Goal: Task Accomplishment & Management: Manage account settings

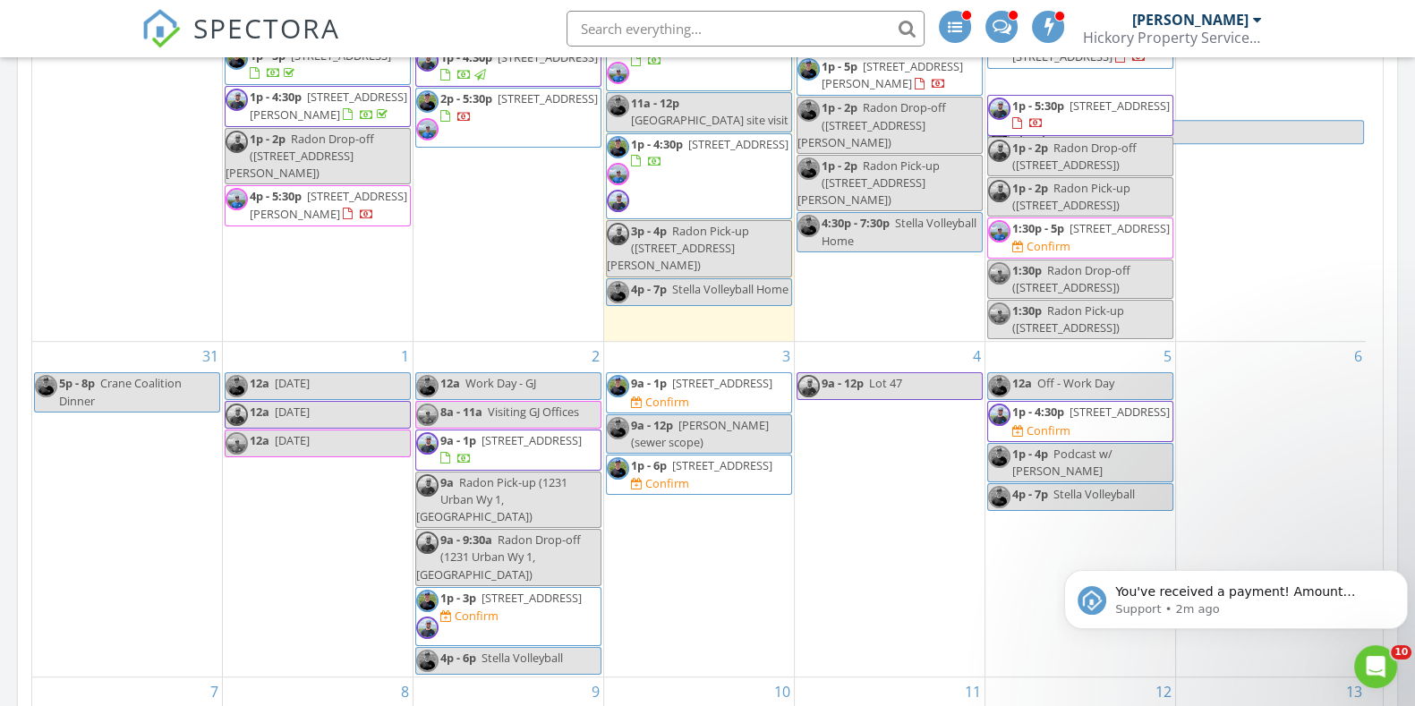
scroll to position [1007, 0]
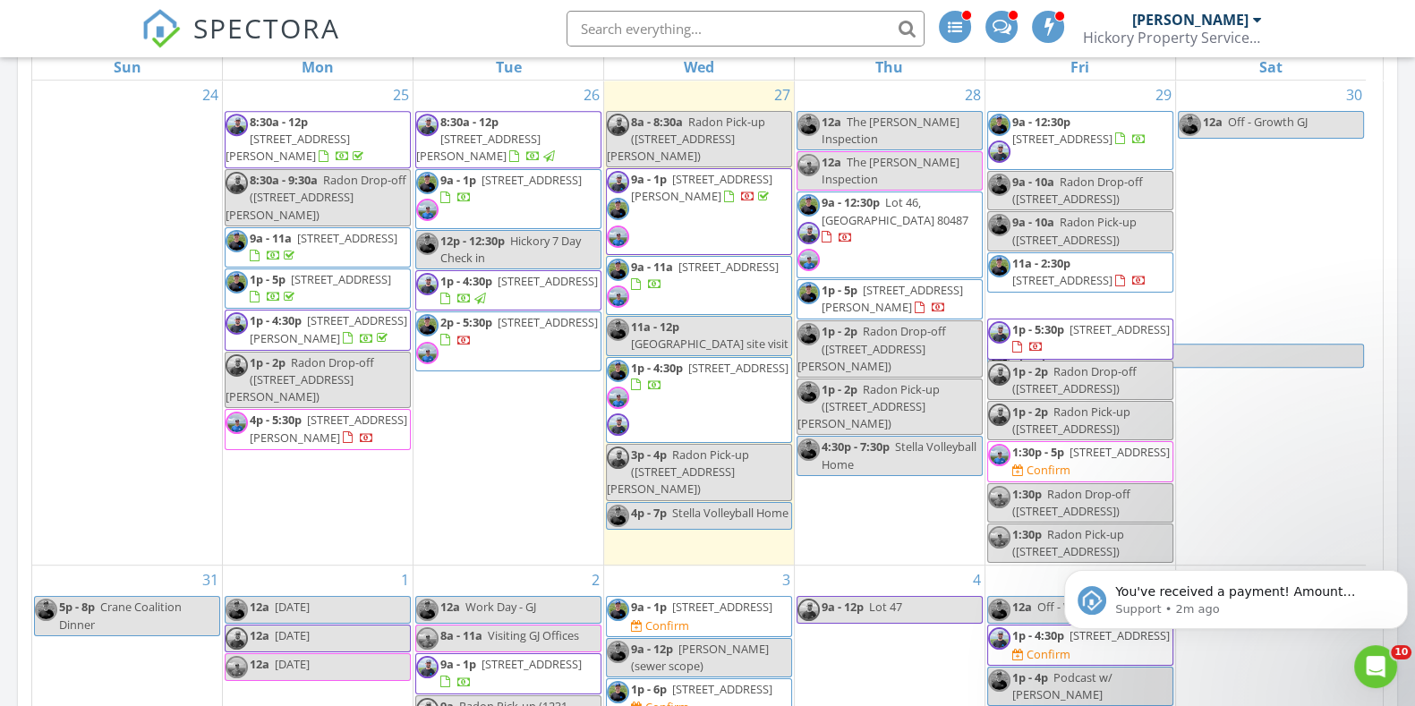
click at [893, 194] on span "Lot 46, Steamboat Springs 80487" at bounding box center [895, 210] width 147 height 33
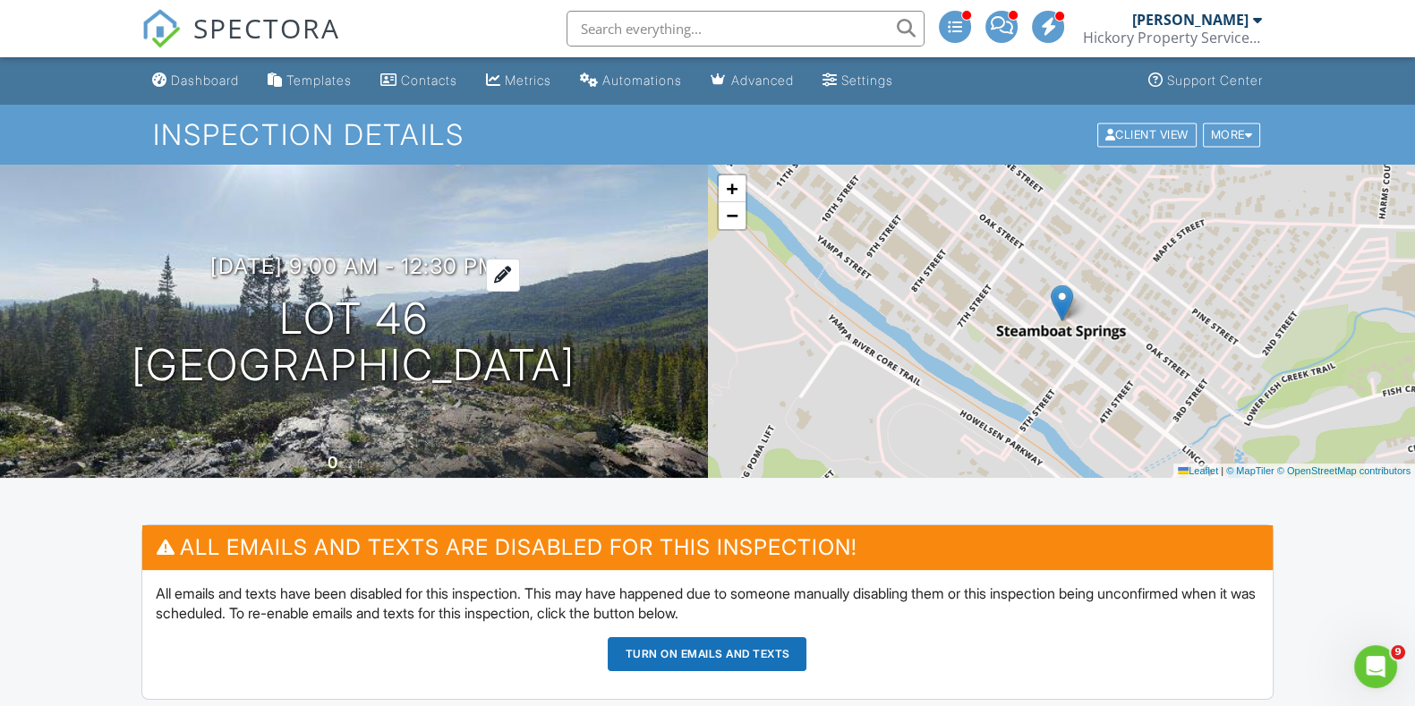
click at [300, 254] on h3 "[DATE] 9:00 am - 12:30 pm" at bounding box center [353, 266] width 287 height 24
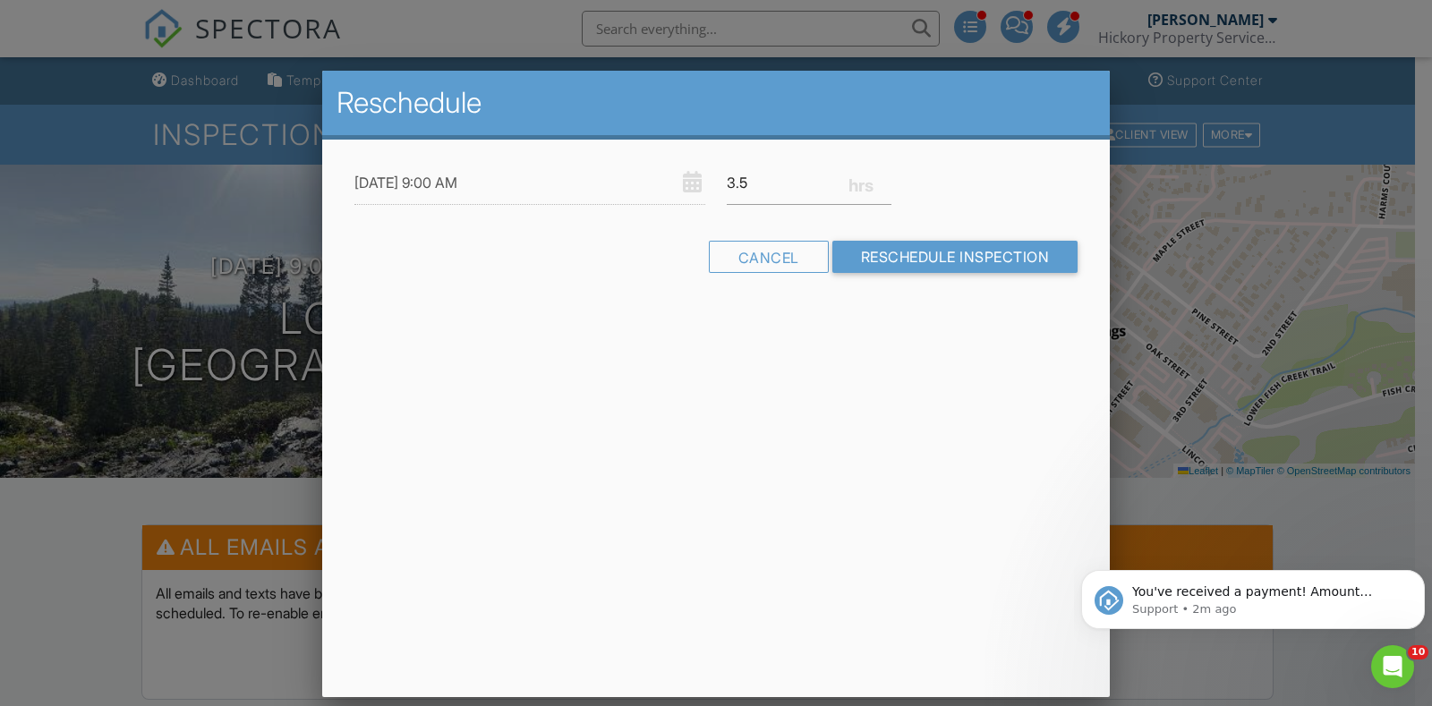
click at [353, 288] on div "[DATE] 9:00 AM 3.5 Warning: this date/time is in the past. Cancel Reschedule In…" at bounding box center [716, 233] width 788 height 186
click at [261, 288] on div at bounding box center [716, 351] width 1432 height 883
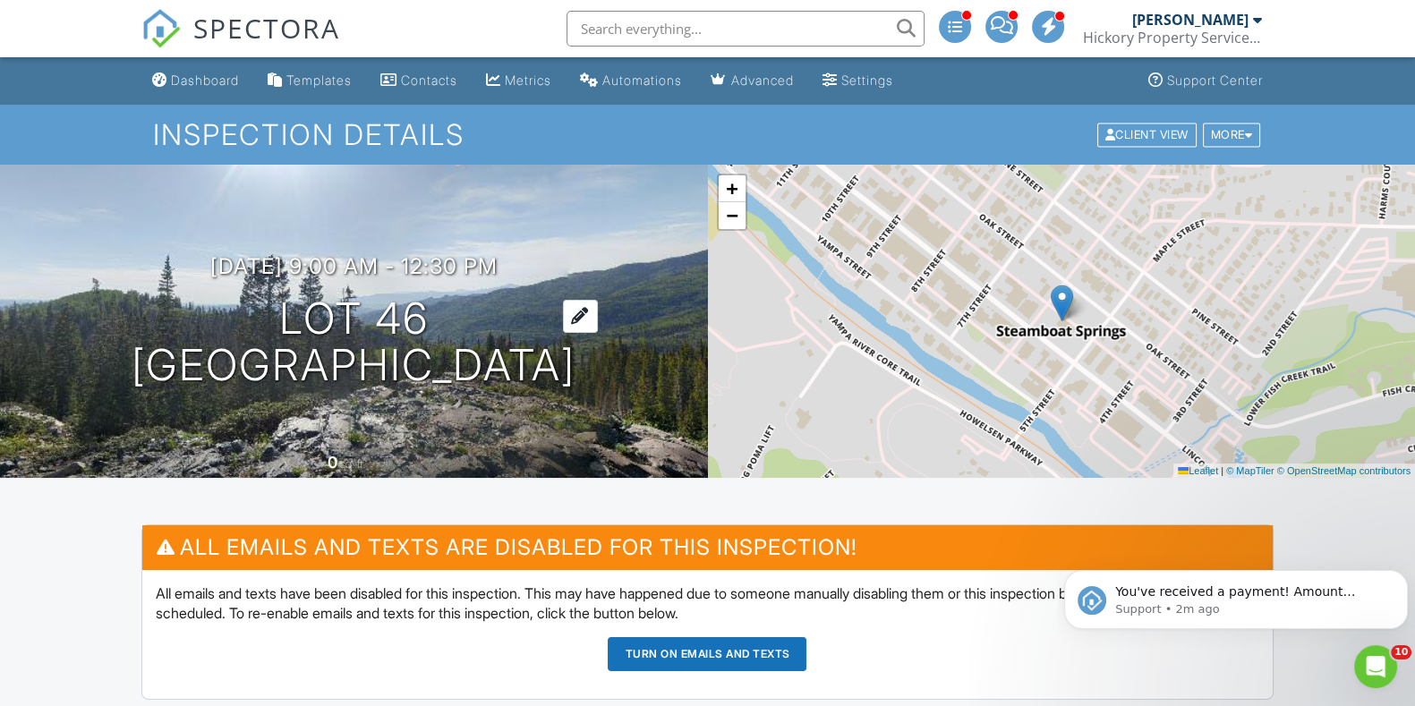
click at [287, 295] on h1 "Lot 46 [GEOGRAPHIC_DATA], CO 80487" at bounding box center [354, 342] width 444 height 95
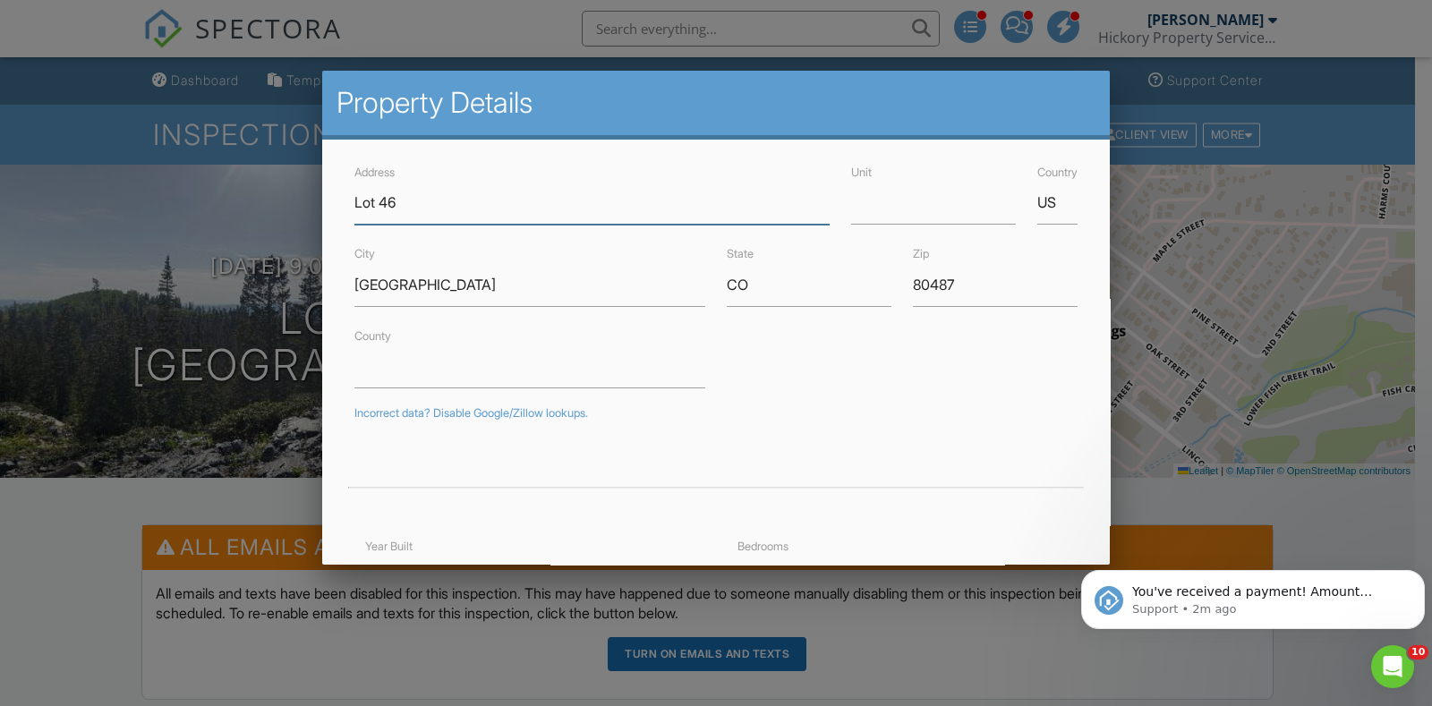
paste input "he garage code is 4600"
type input "he garage code is 4600"
drag, startPoint x: 575, startPoint y: 208, endPoint x: 103, endPoint y: 200, distance: 471.9
paste input "327 [PERSON_NAME] Trail"
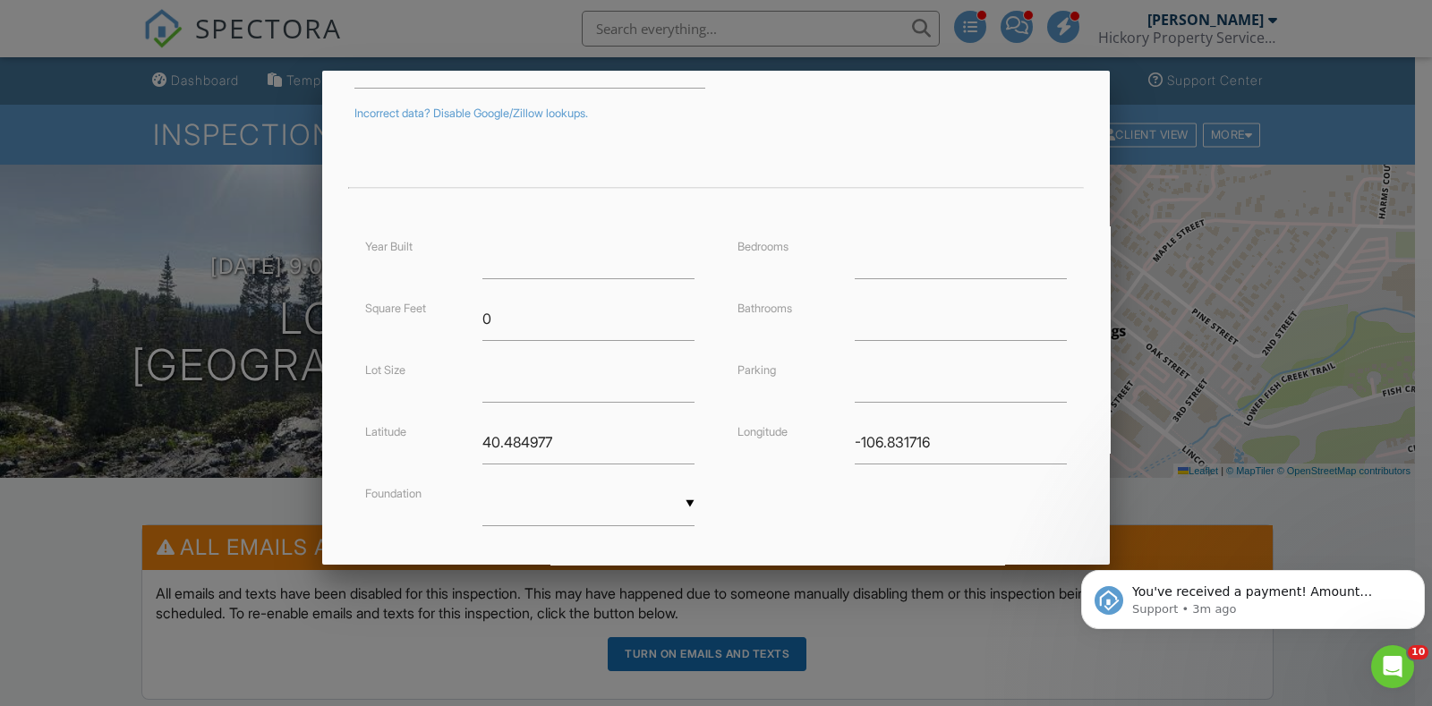
scroll to position [398, 0]
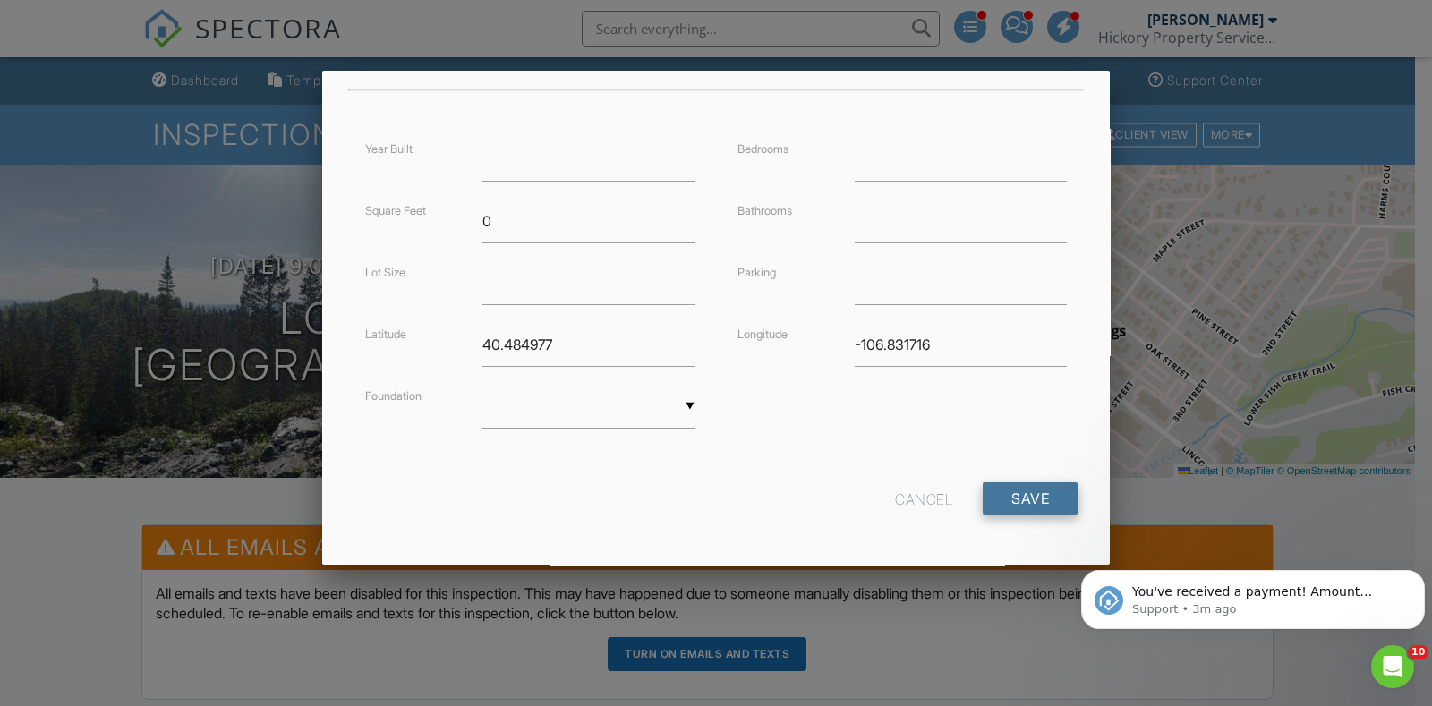
type input "[STREET_ADDRESS][PERSON_NAME]"
click at [1015, 499] on input "Save" at bounding box center [1030, 499] width 95 height 32
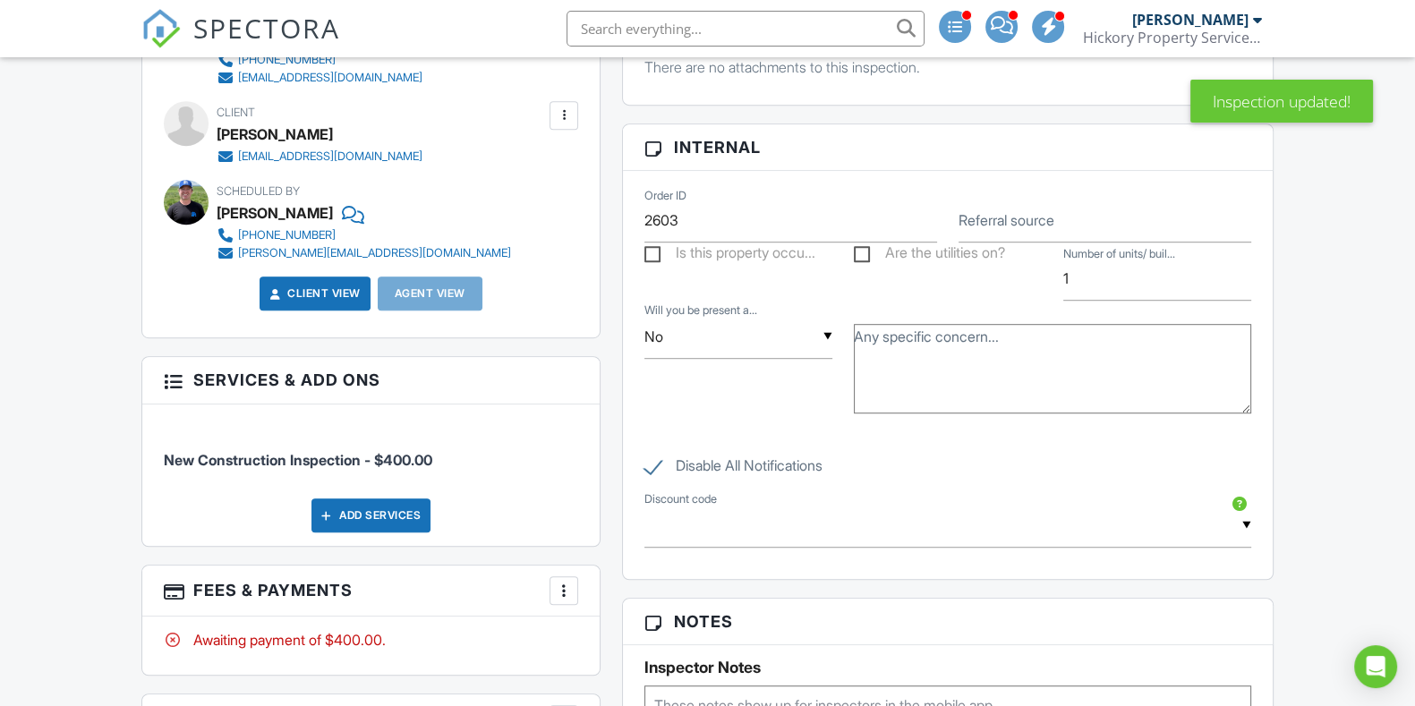
scroll to position [1790, 0]
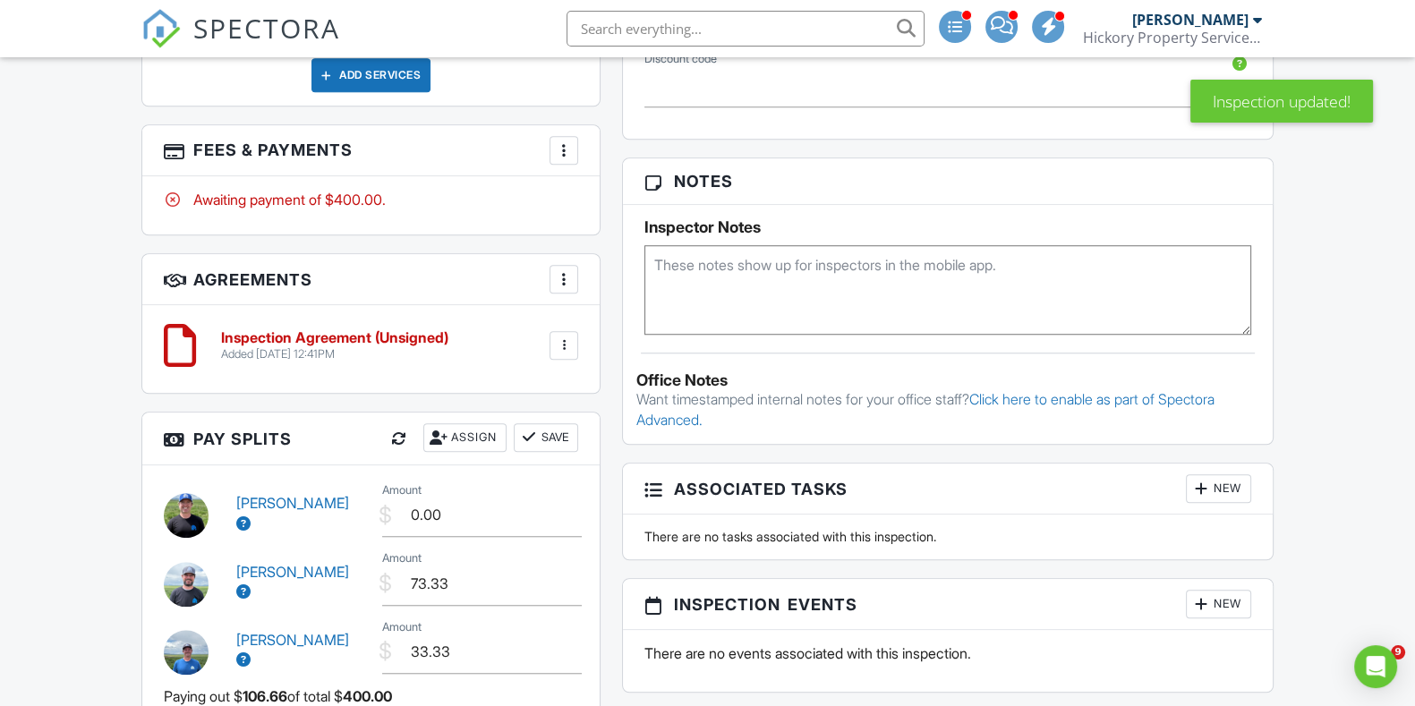
click at [724, 315] on textarea at bounding box center [948, 290] width 607 height 90
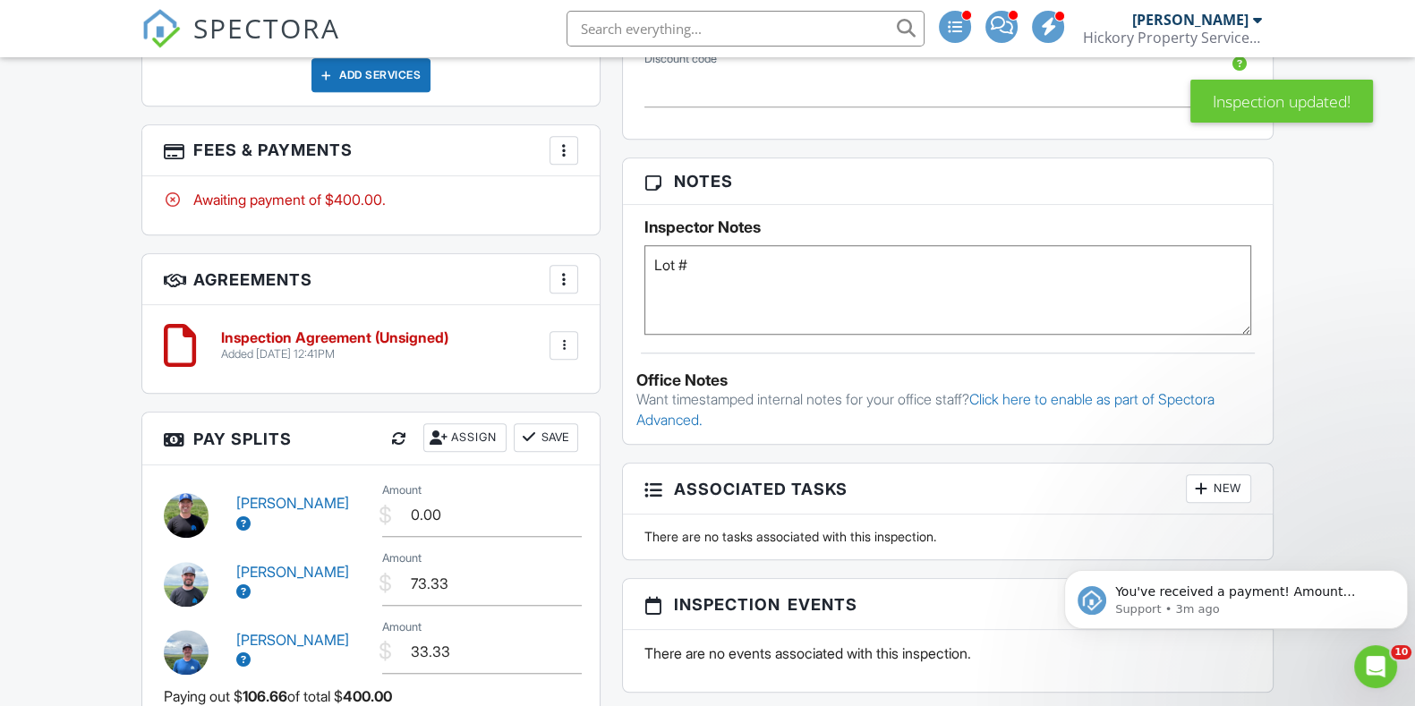
scroll to position [0, 0]
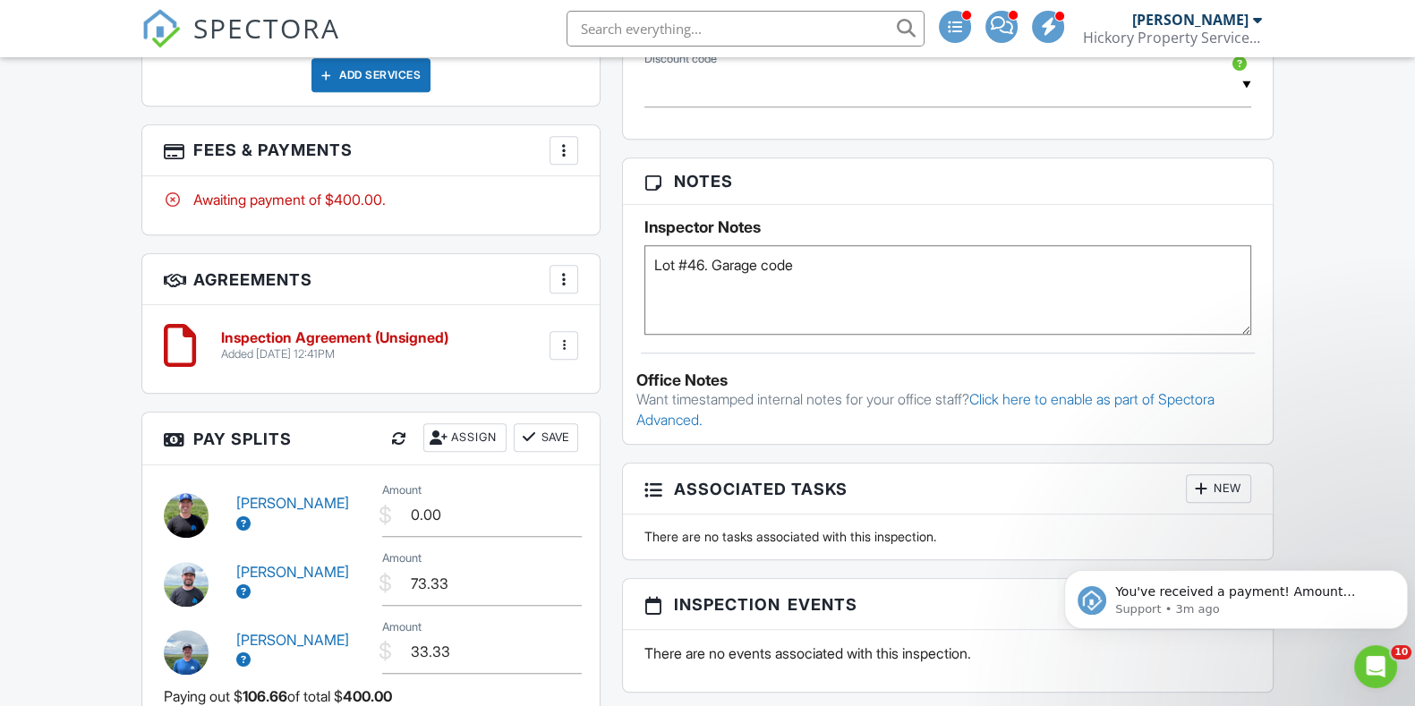
paste textarea "327 [PERSON_NAME] Trail"
drag, startPoint x: 980, startPoint y: 278, endPoint x: 791, endPoint y: 262, distance: 190.4
click at [791, 262] on textarea "Lot #46. Garage code 327 Emerson Trail" at bounding box center [948, 290] width 607 height 90
click at [654, 269] on textarea "Lot #46. Garage cod3 4600" at bounding box center [948, 290] width 607 height 90
click at [715, 276] on textarea "Lot #46. Garage cod3 4600" at bounding box center [948, 290] width 607 height 90
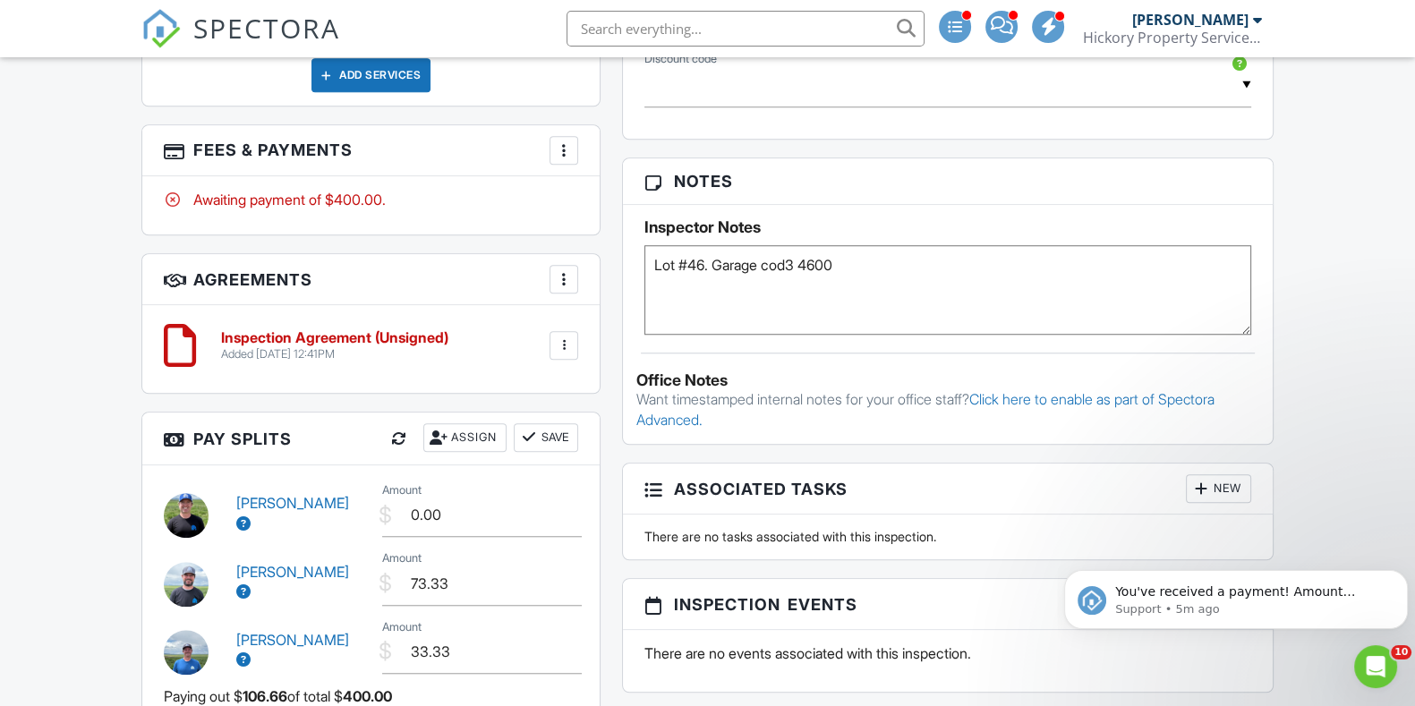
paste textarea "There are no gates or gate codes needed to access the site. The easiest way to …"
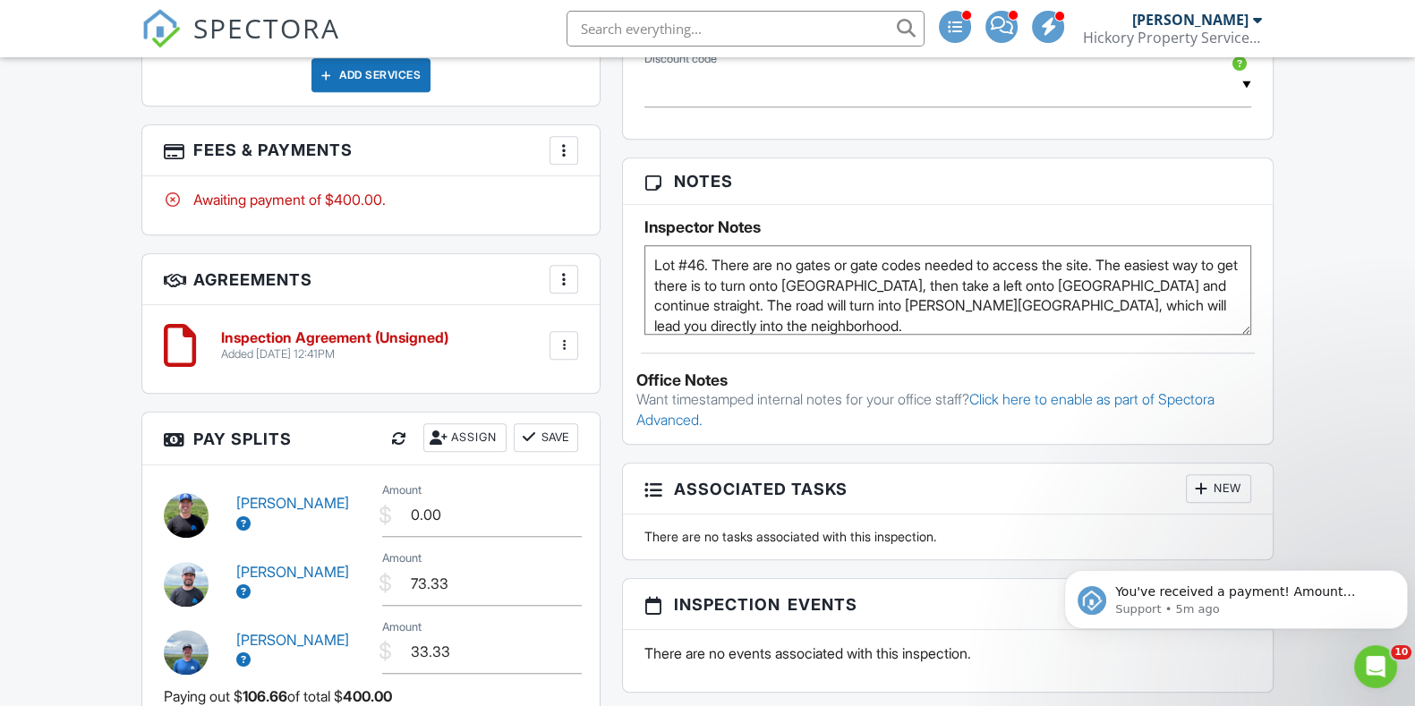
scroll to position [20, 0]
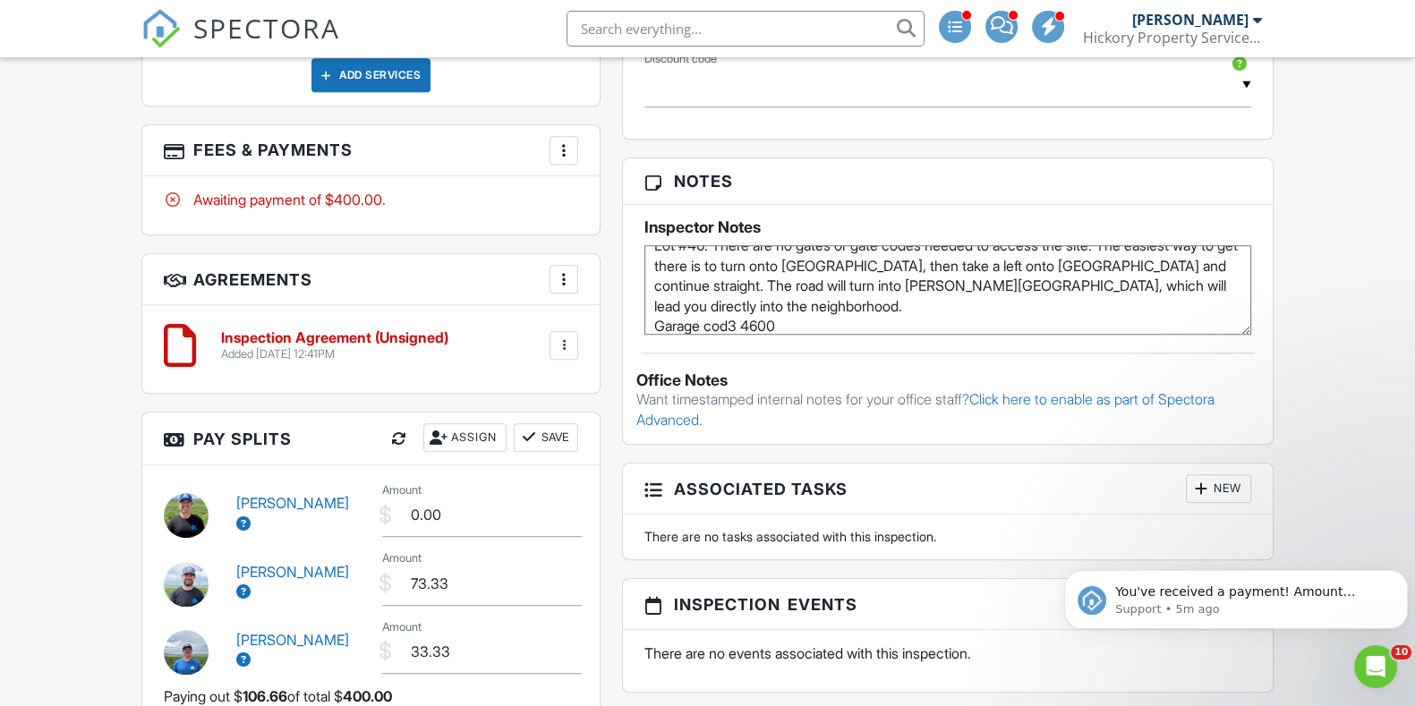
type textarea "Lot #46. There are no gates or gate codes needed to access the site. The easies…"
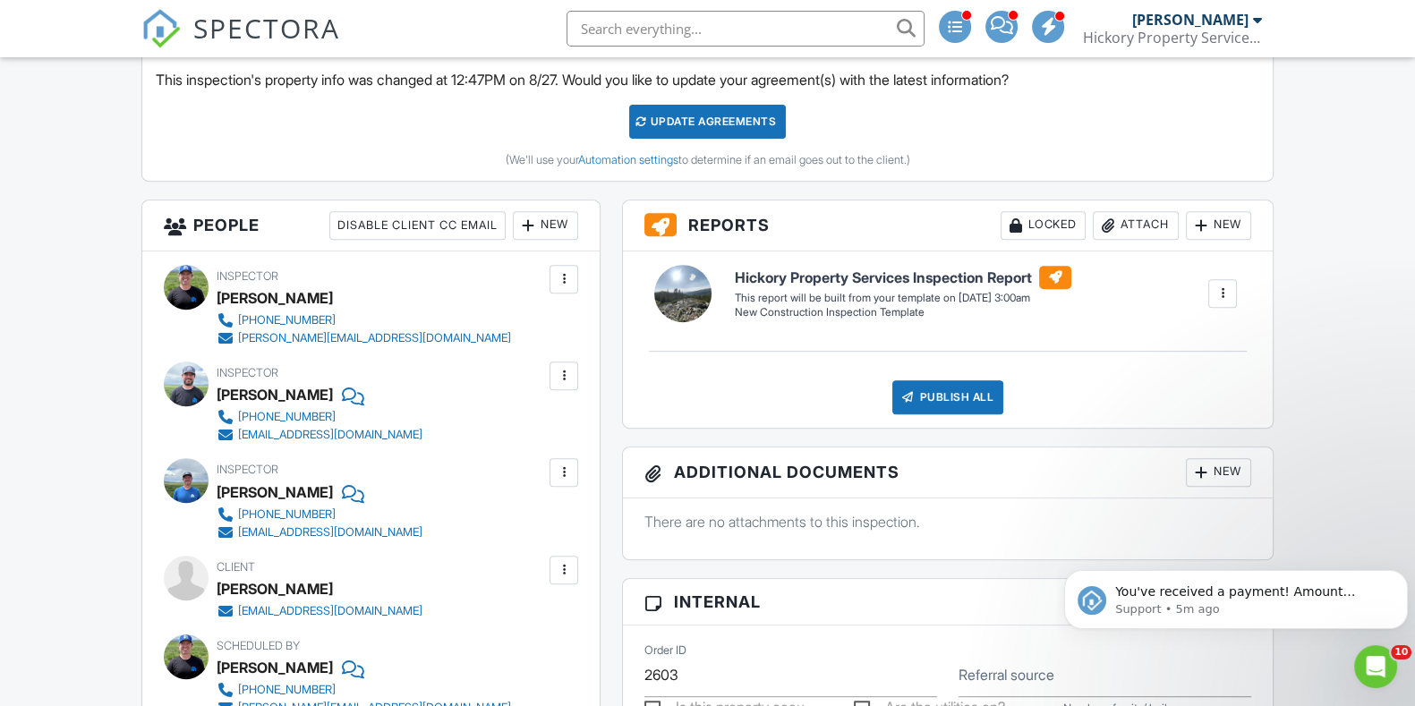
scroll to position [782, 0]
